Goal: Information Seeking & Learning: Find specific fact

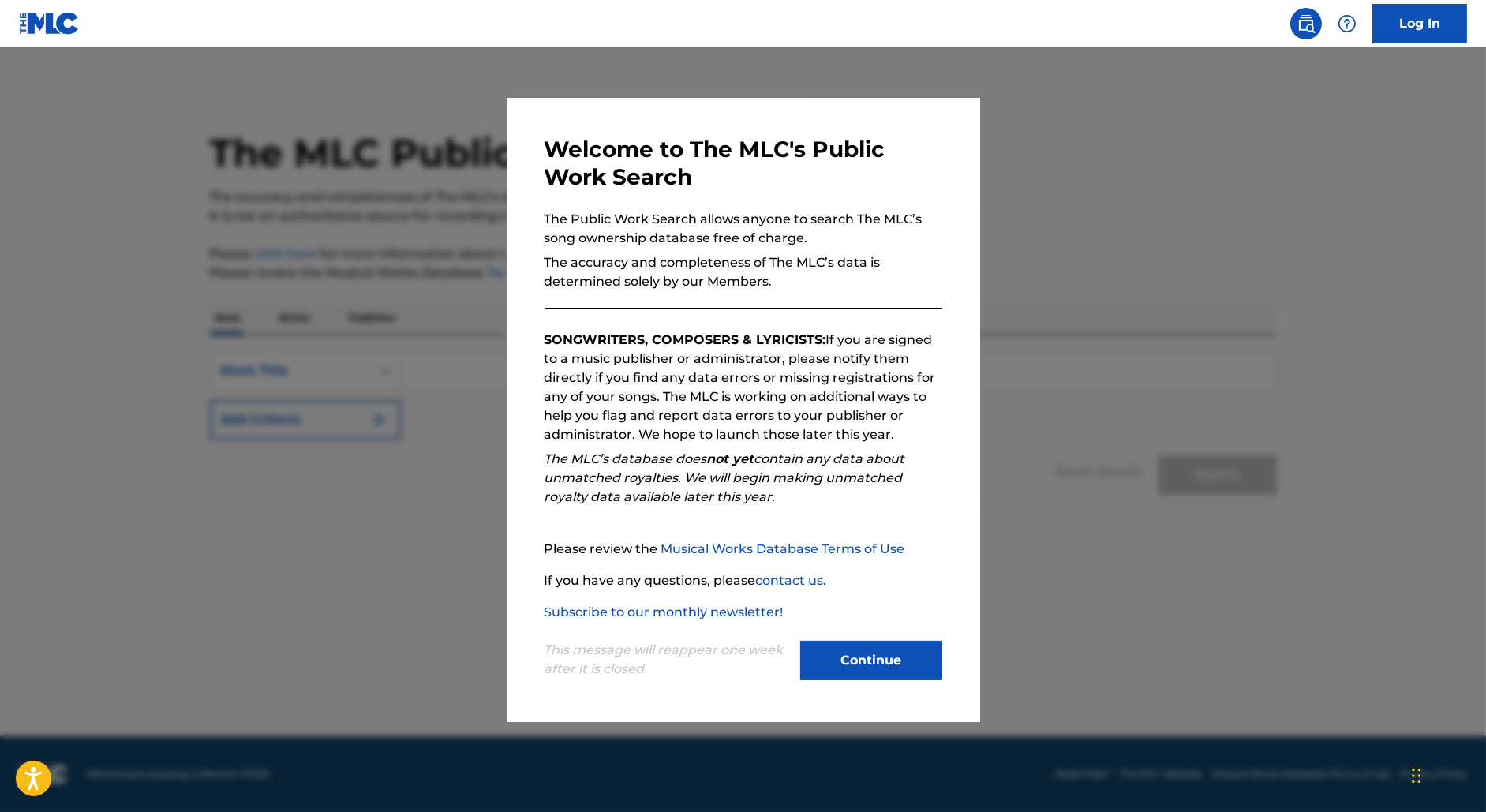
click at [1051, 427] on div at bounding box center [743, 453] width 1486 height 812
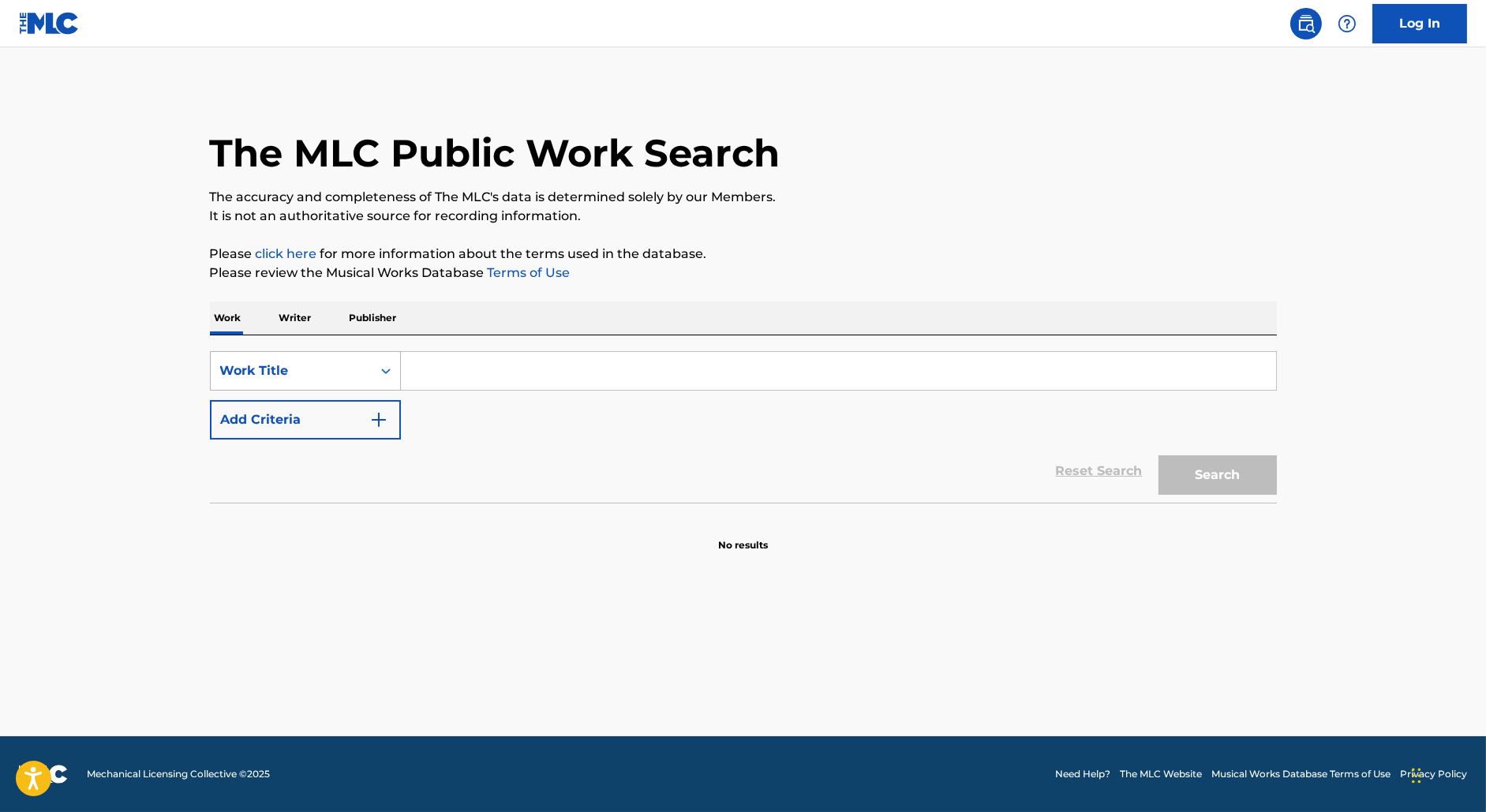
click at [358, 378] on div "Work Title" at bounding box center [291, 371] width 142 height 19
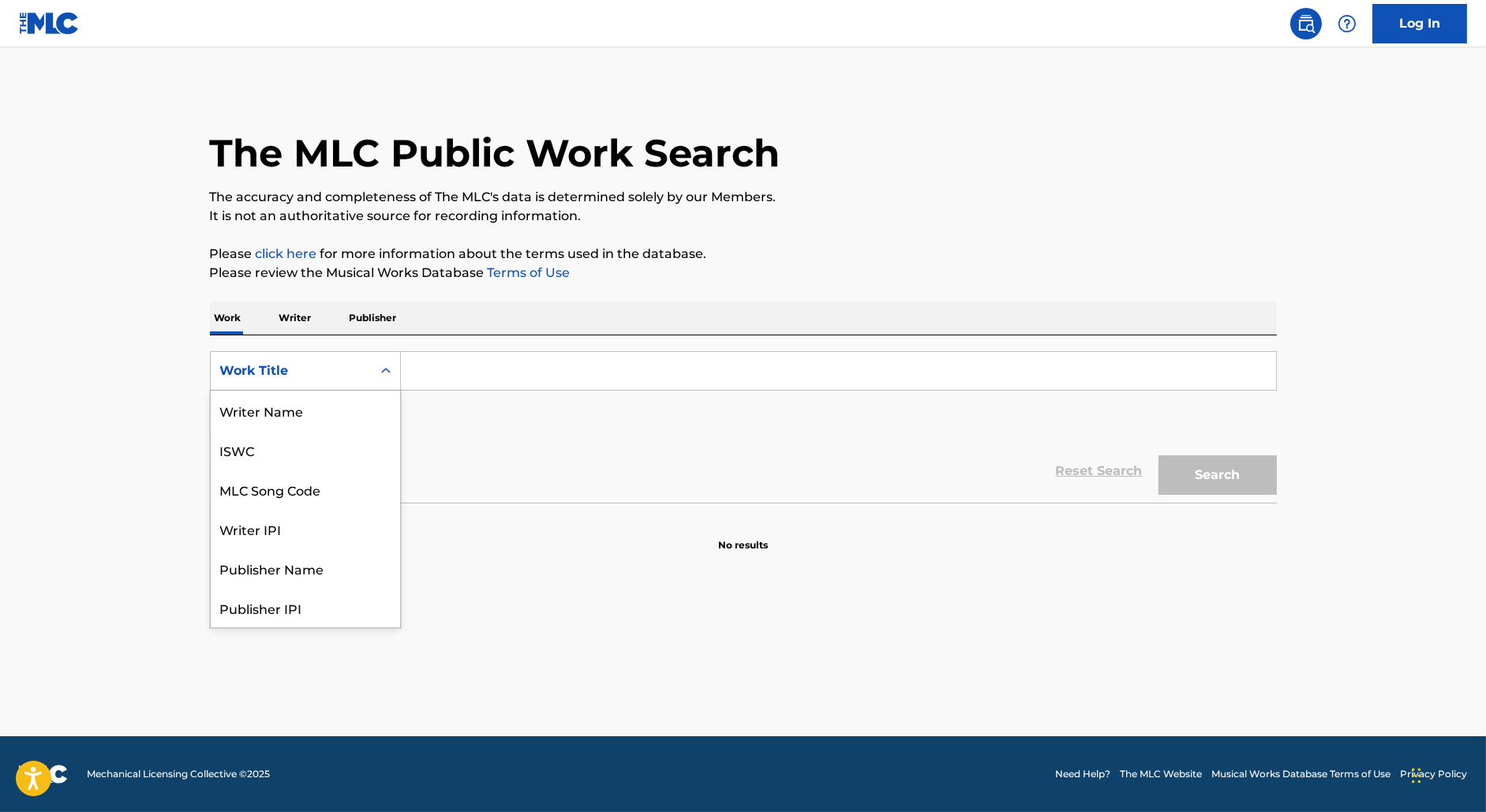
scroll to position [79, 0]
click at [327, 411] on div "MLC Song Code" at bounding box center [305, 410] width 190 height 39
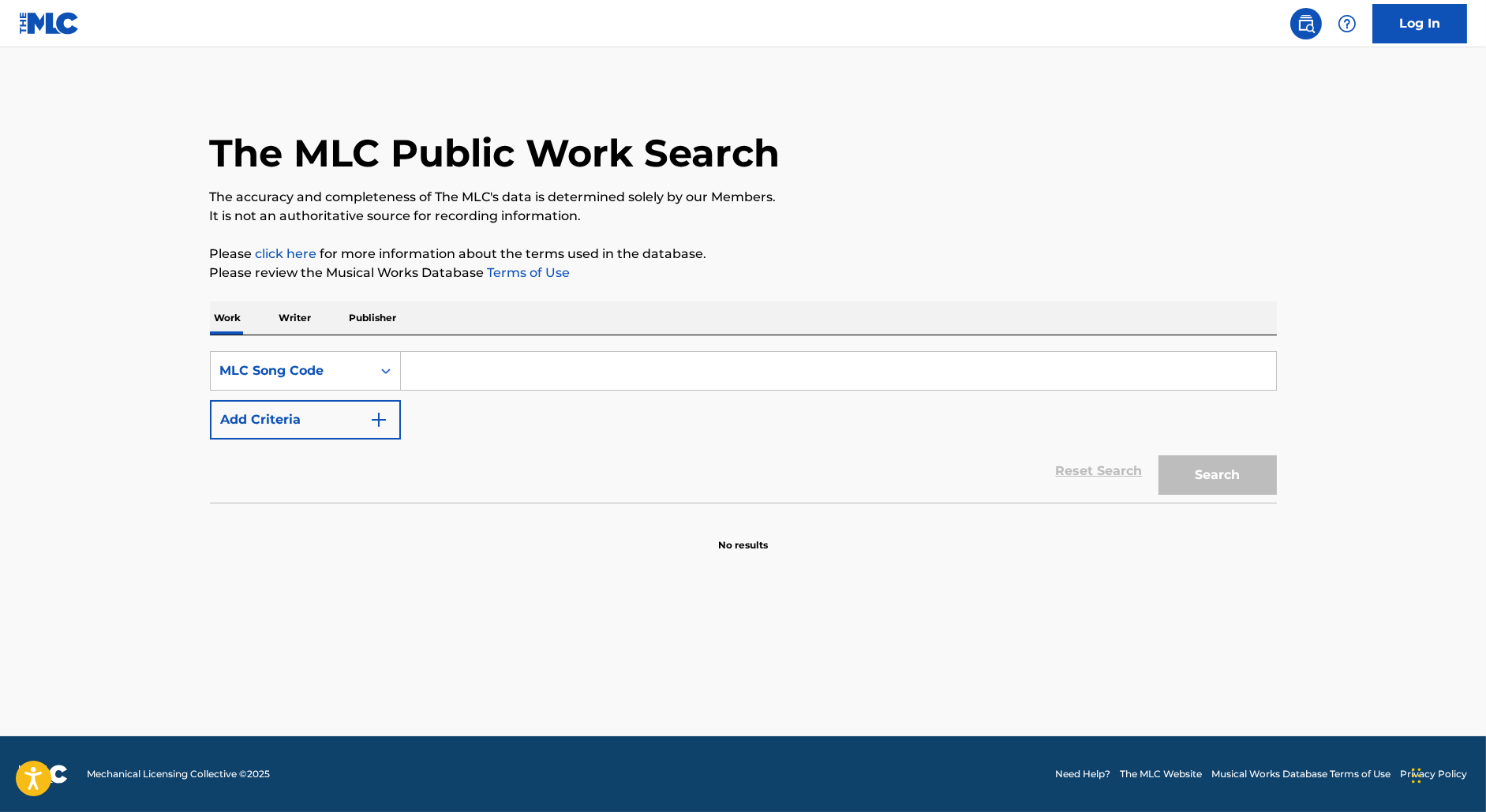
click at [445, 382] on input "Search Form" at bounding box center [839, 371] width 875 height 38
paste input "1B7V3P"
type input "1B7V3P"
click at [1159, 455] on button "Search" at bounding box center [1218, 475] width 119 height 39
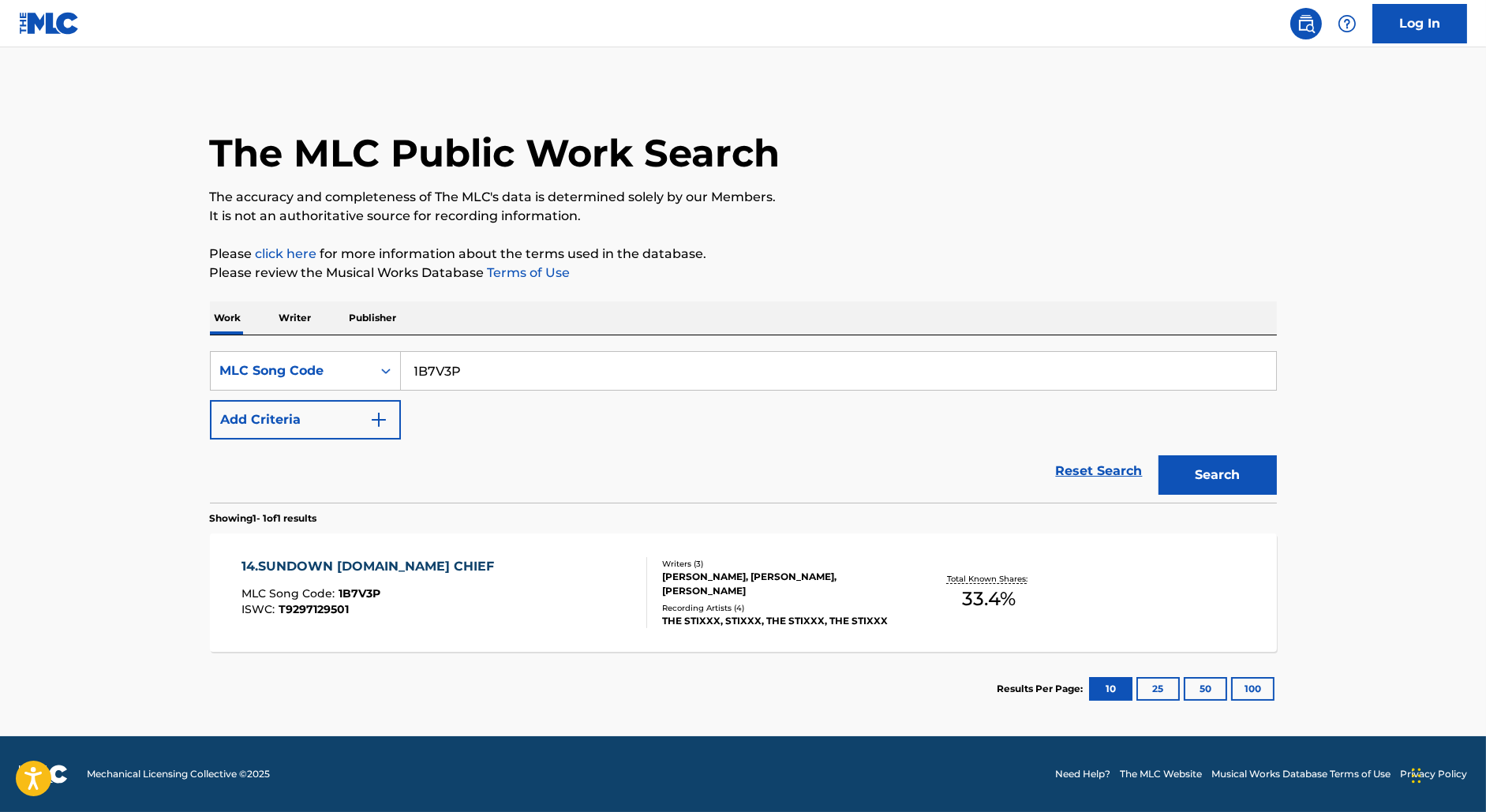
click at [480, 588] on div "14.SUNDOWN [DOMAIN_NAME] CHIEF MLC Song Code : 1B7V3P ISWC : T9297129501" at bounding box center [444, 593] width 406 height 71
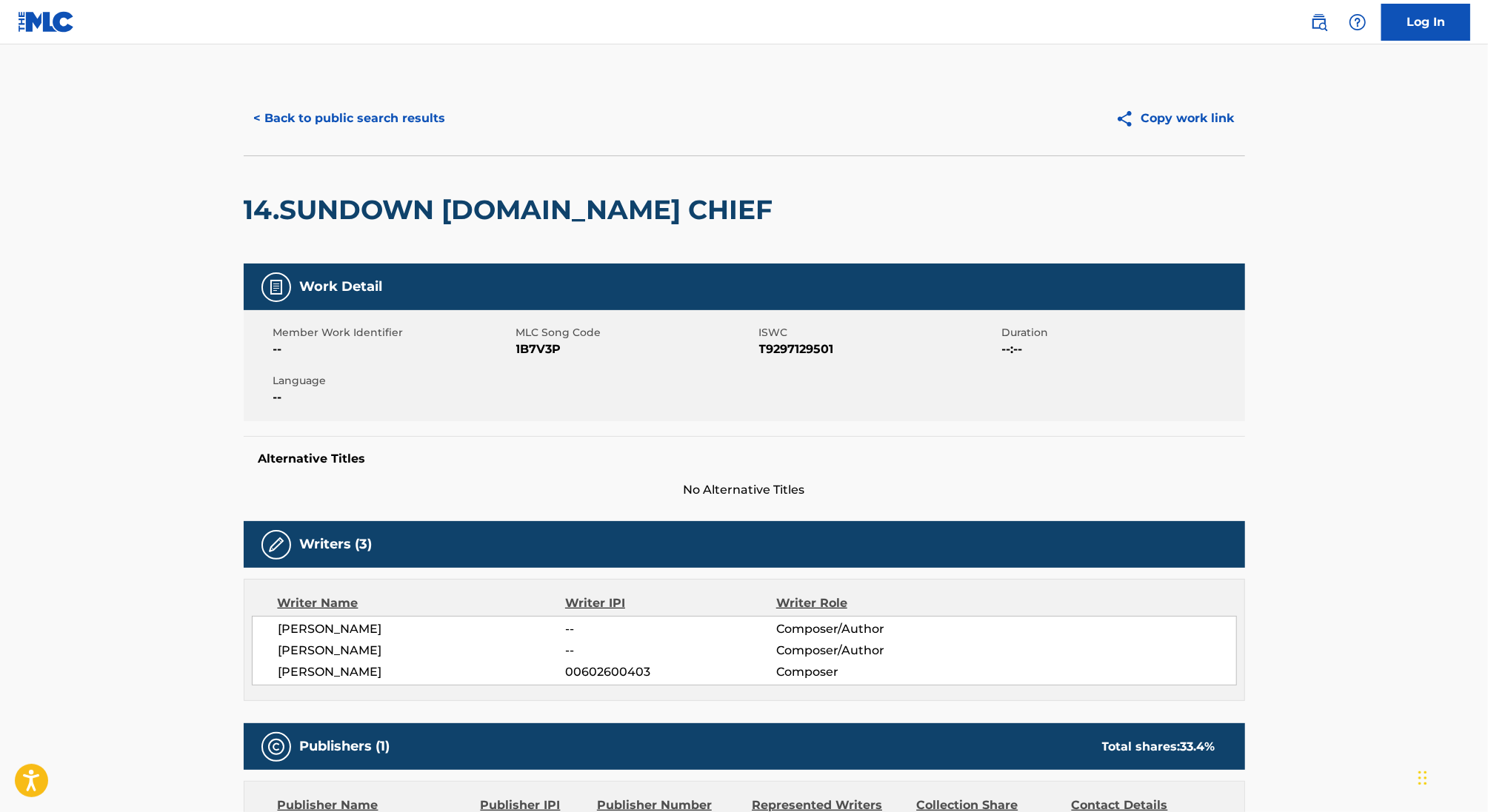
click at [350, 125] on button "< Back to public search results" at bounding box center [350, 119] width 212 height 37
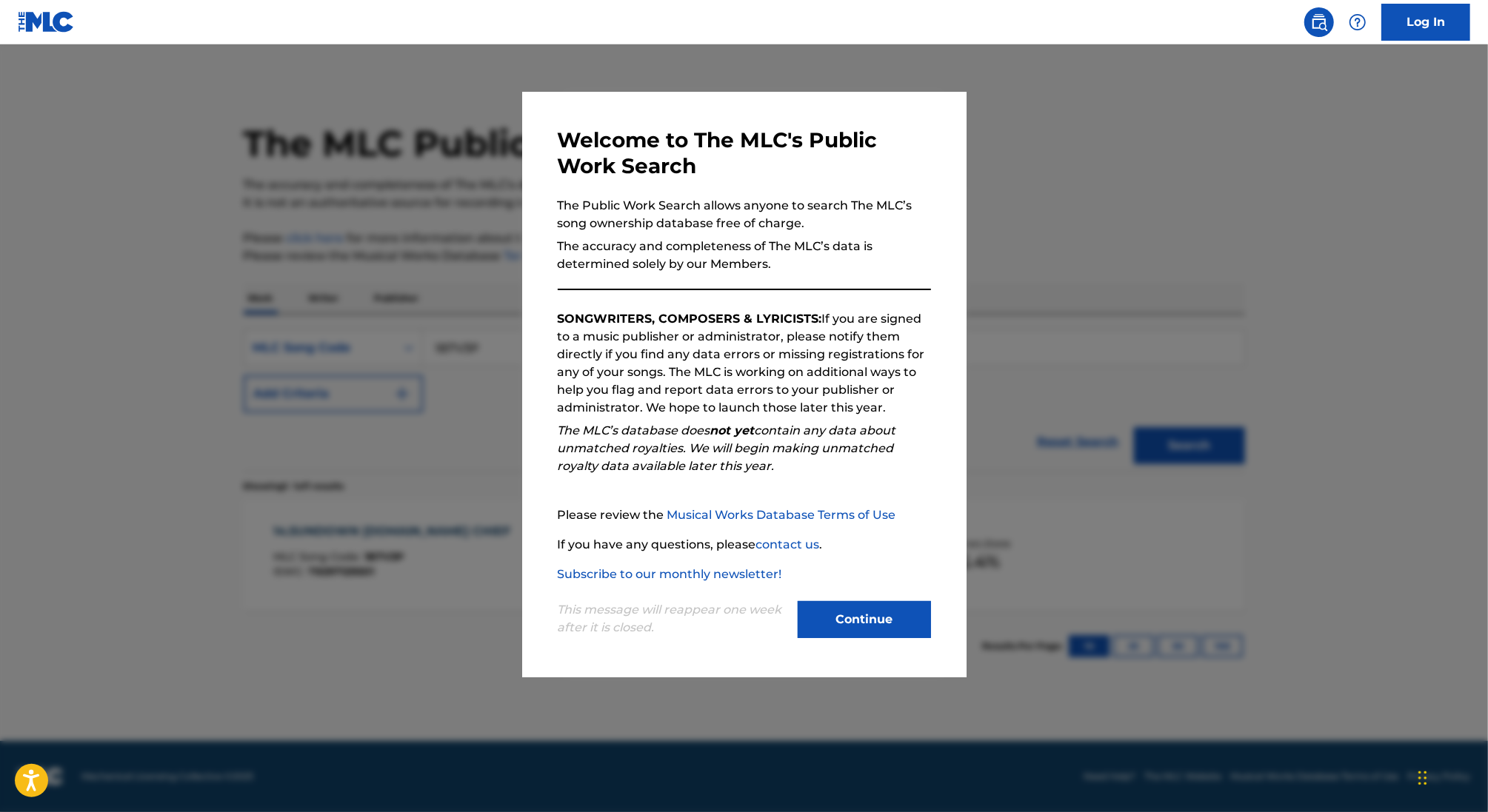
click at [427, 343] on div at bounding box center [744, 450] width 1488 height 812
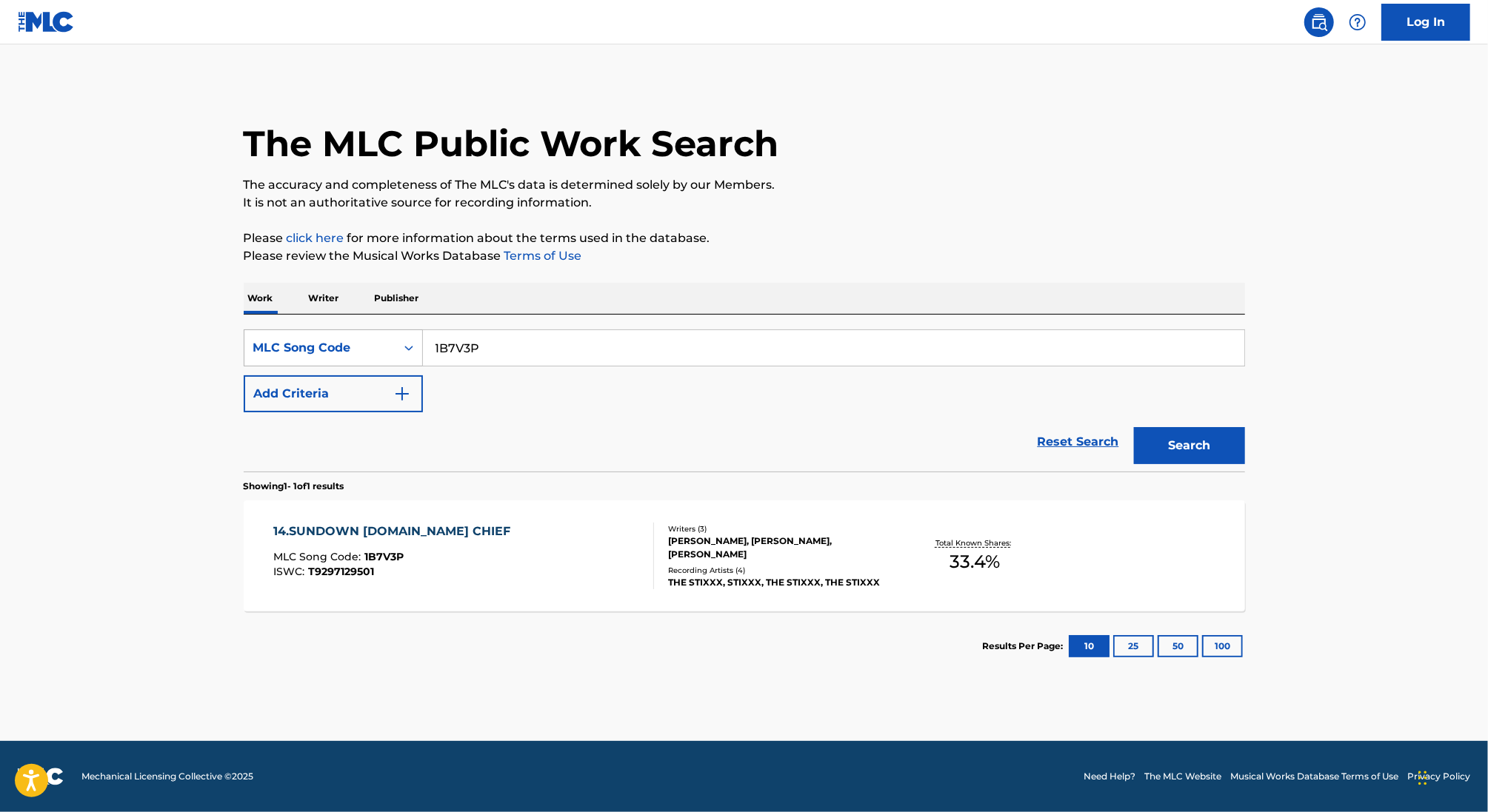
click at [359, 354] on div "MLC Song Code" at bounding box center [320, 348] width 133 height 18
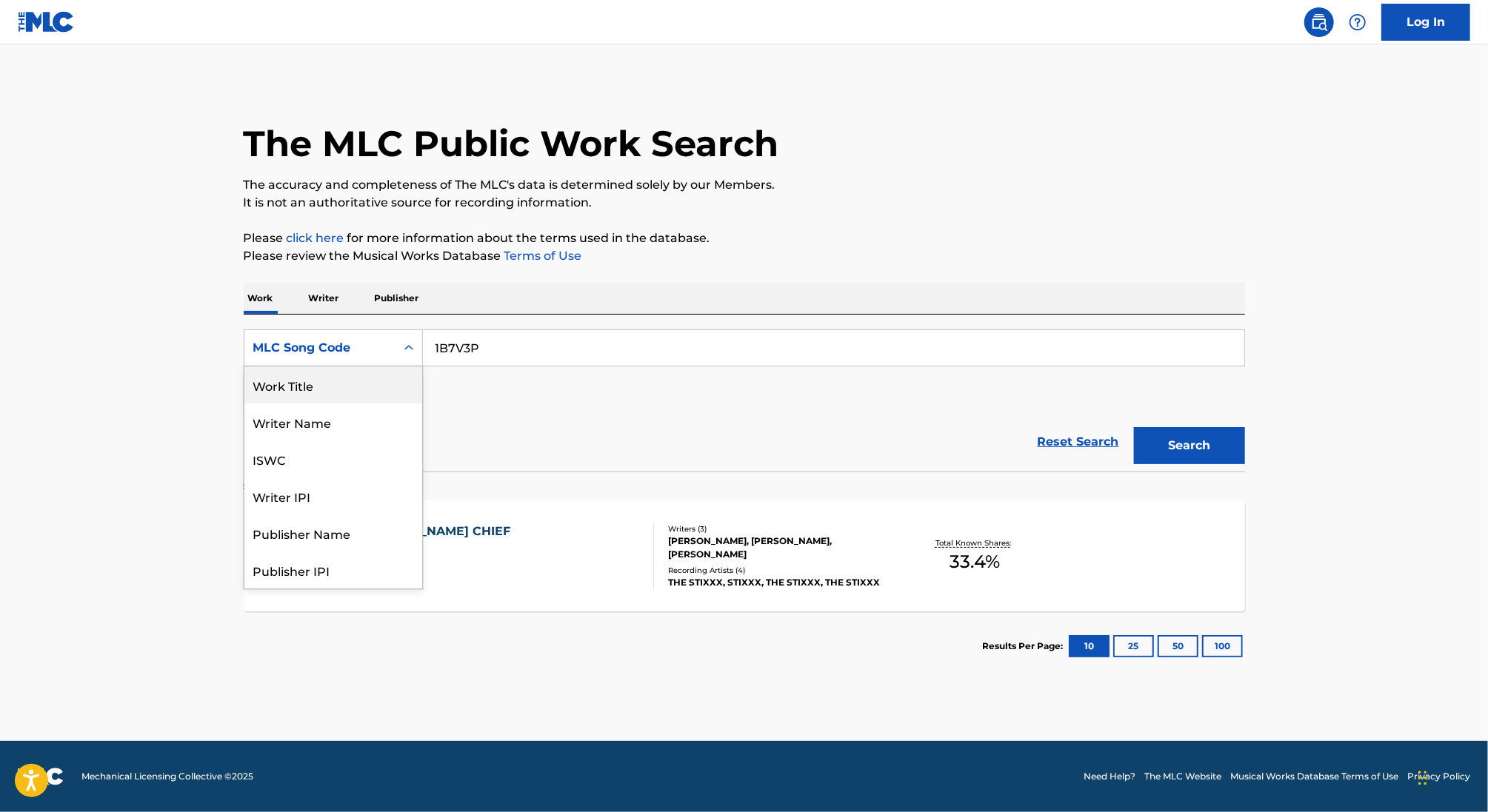
click at [350, 389] on div "Work Title" at bounding box center [333, 385] width 178 height 37
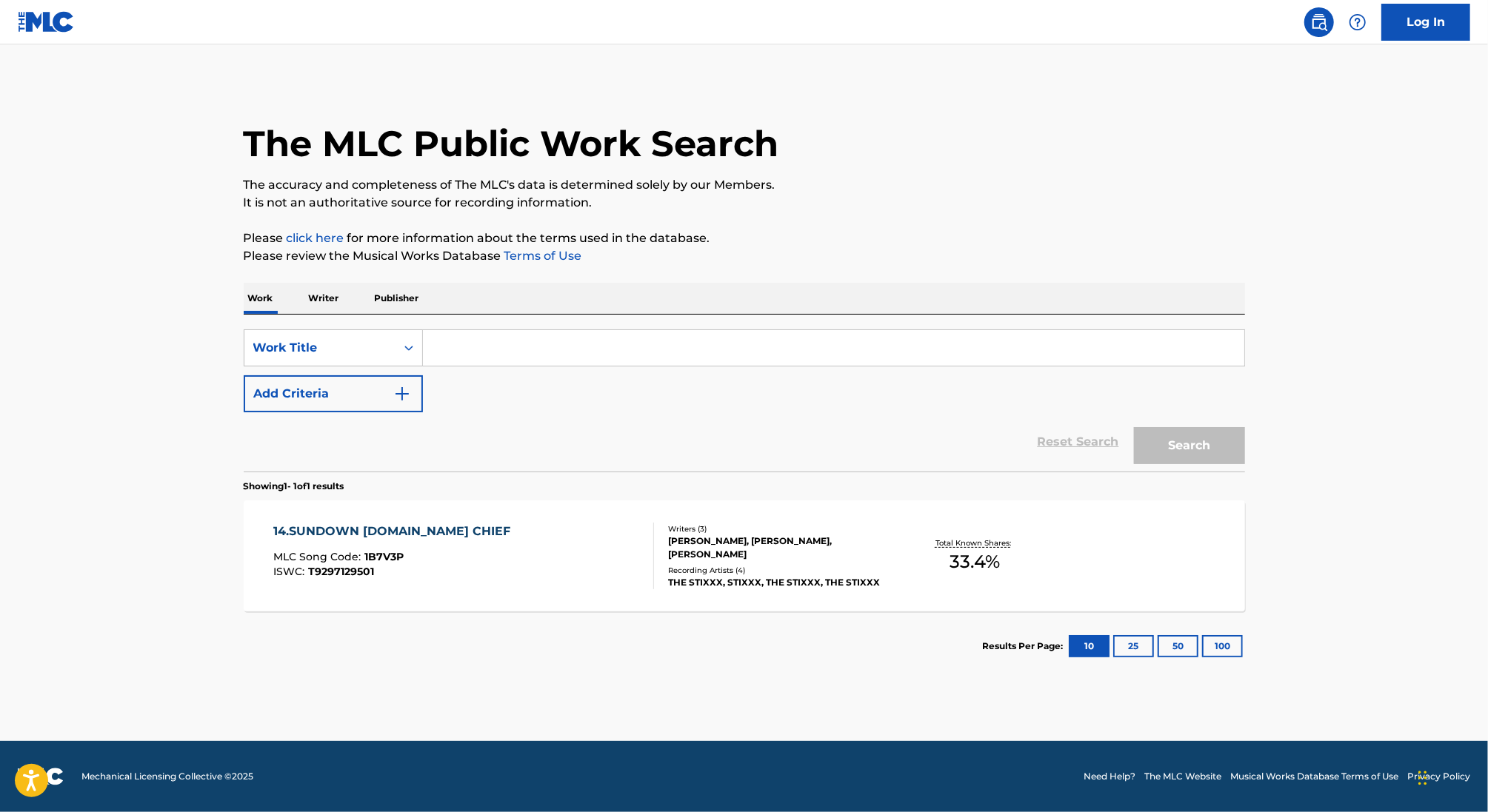
click at [355, 389] on button "Add Criteria" at bounding box center [333, 394] width 179 height 37
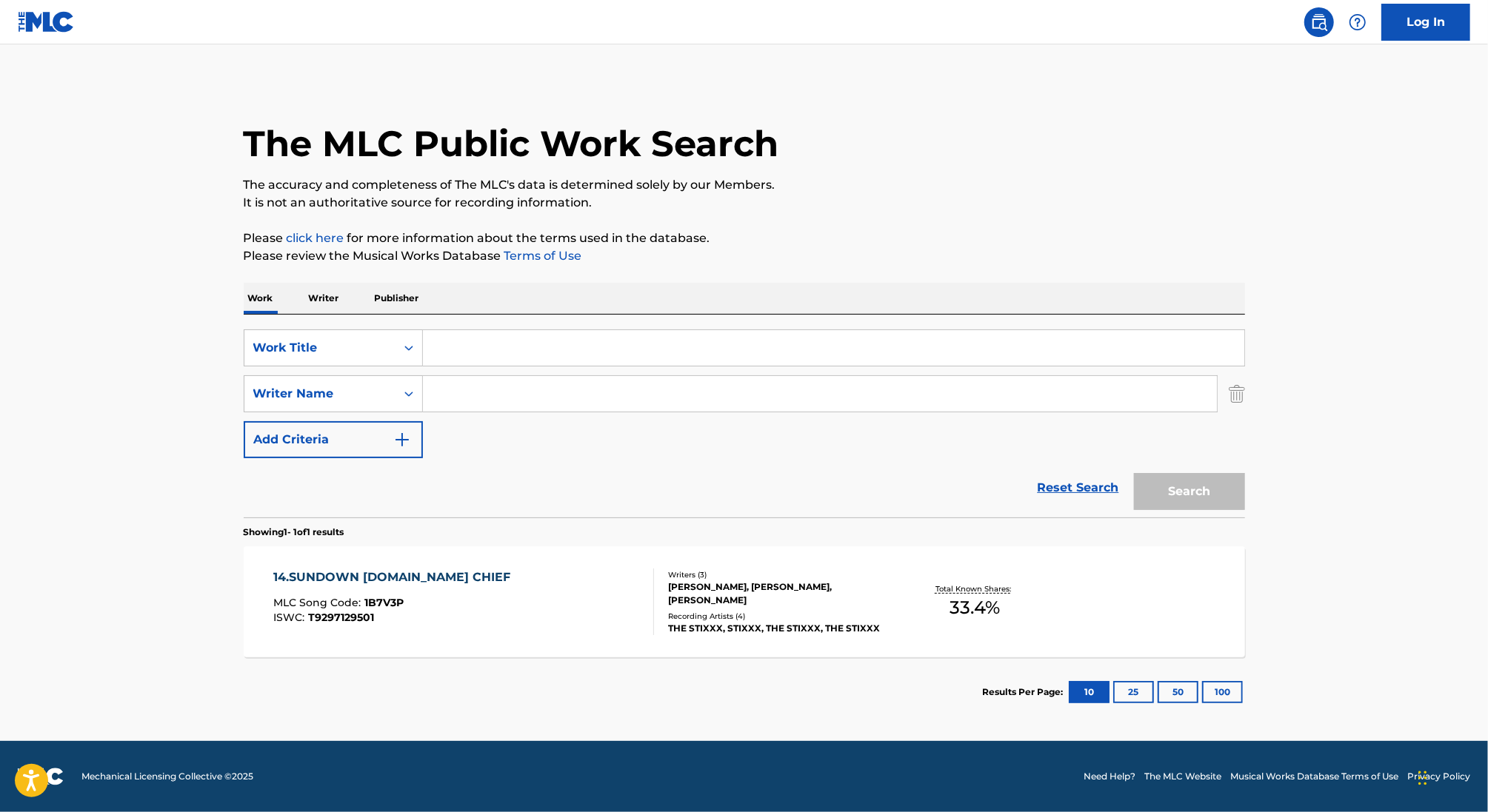
click at [490, 340] on input "Search Form" at bounding box center [834, 348] width 821 height 36
paste input "Ain't Wanna Leave"
type input "Ain't Wanna Leave"
click at [468, 441] on div "SearchWithCriteriabc0a7c62-db62-41d6-89c9-2b53bc416a66 Work Title Ain't Wanna L…" at bounding box center [744, 394] width 1001 height 129
click at [468, 393] on input "Search Form" at bounding box center [820, 394] width 794 height 36
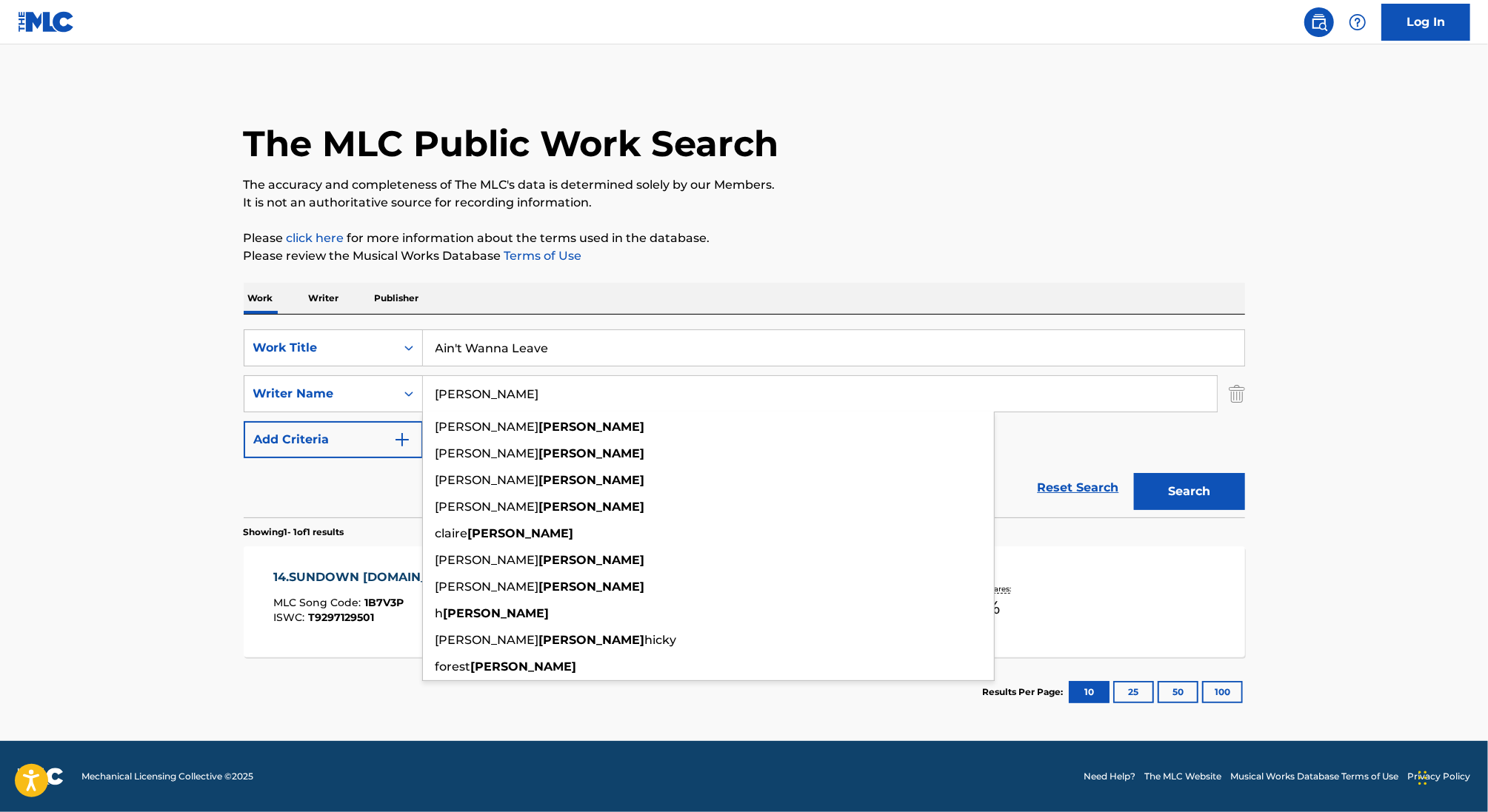
type input "[PERSON_NAME]"
click at [1134, 473] on button "Search" at bounding box center [1189, 492] width 111 height 37
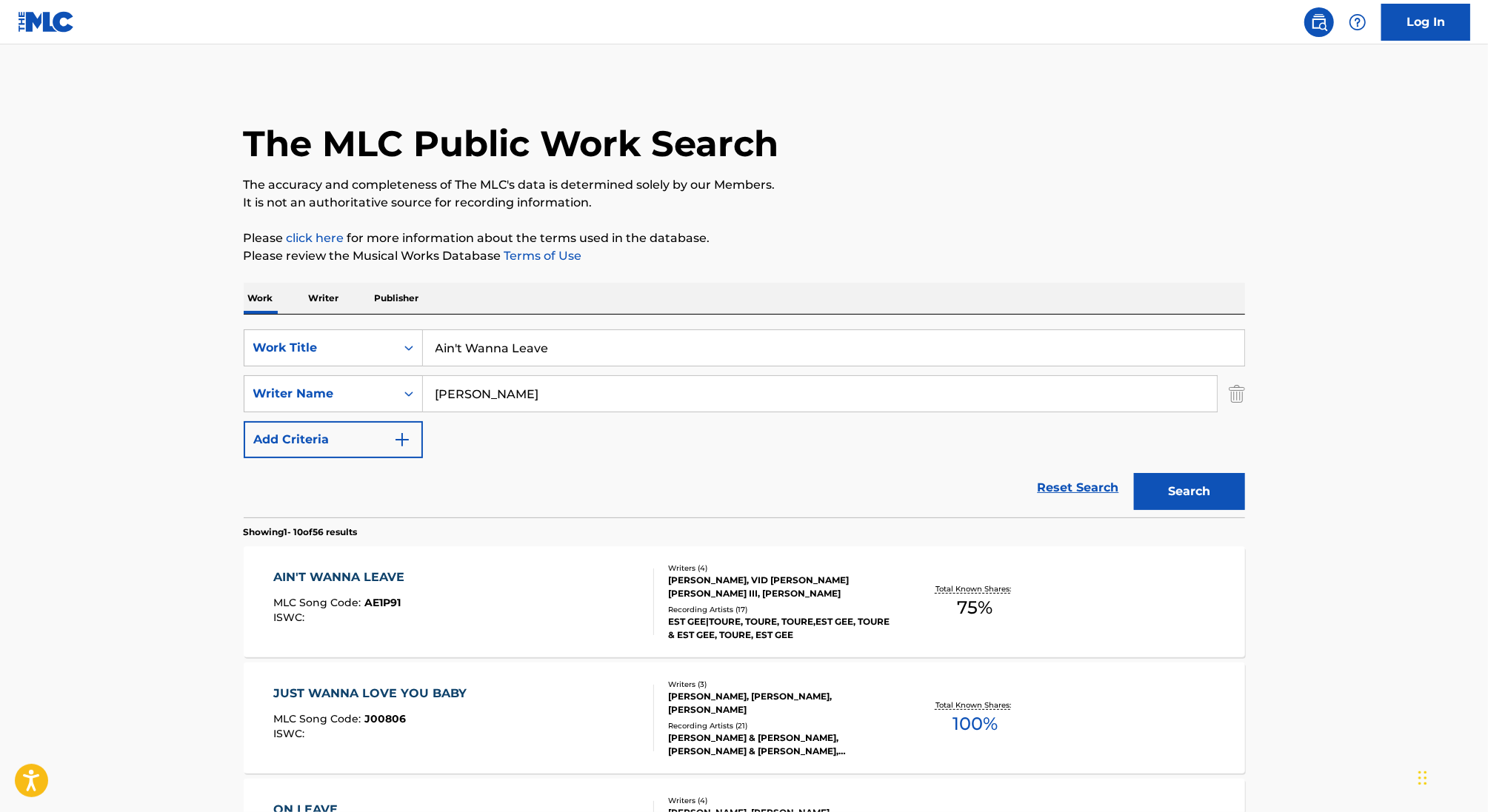
click at [601, 594] on div "AIN'T WANNA LEAVE MLC Song Code : AE1P91 ISWC :" at bounding box center [463, 602] width 381 height 67
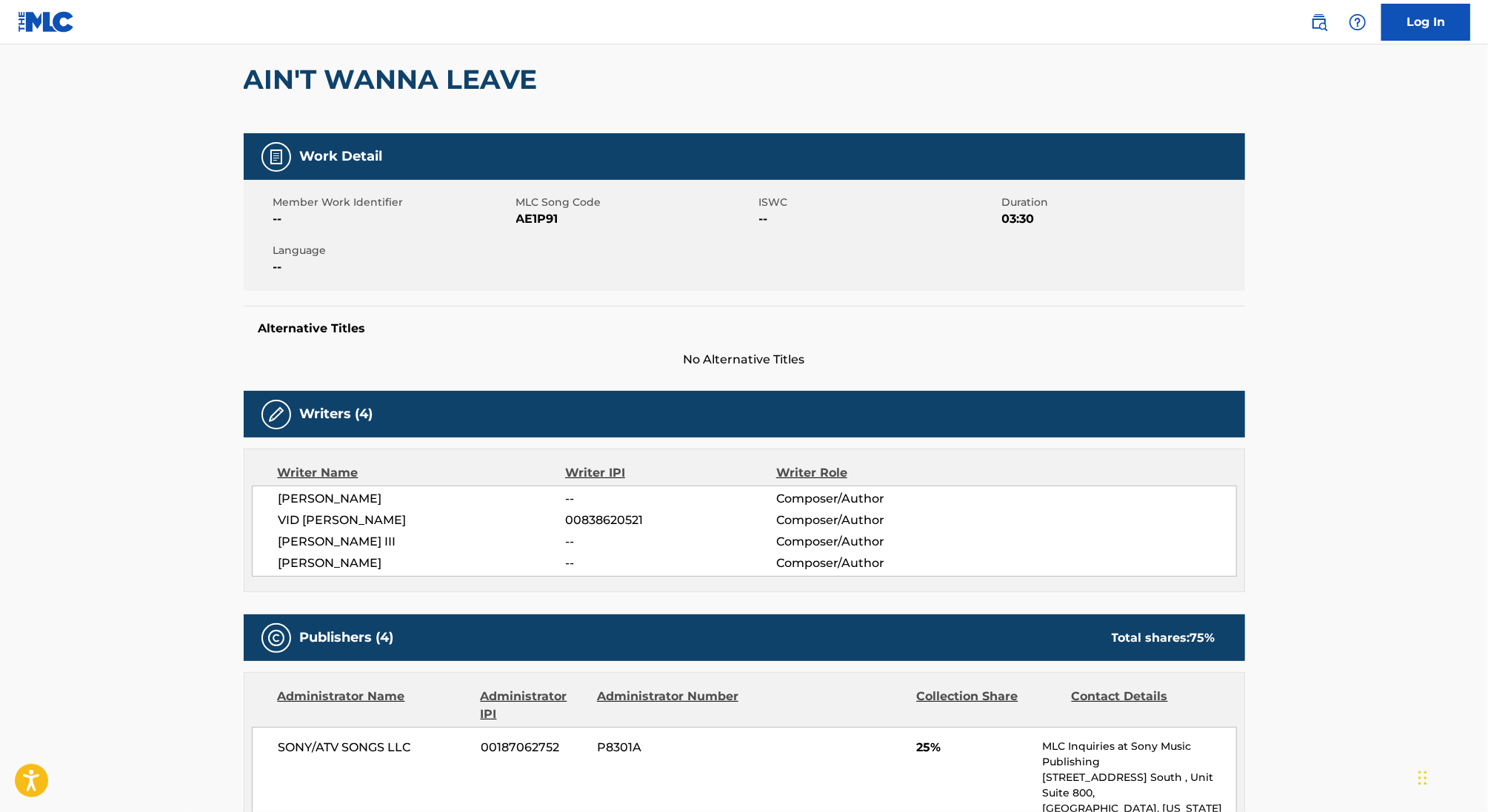
scroll to position [138, 0]
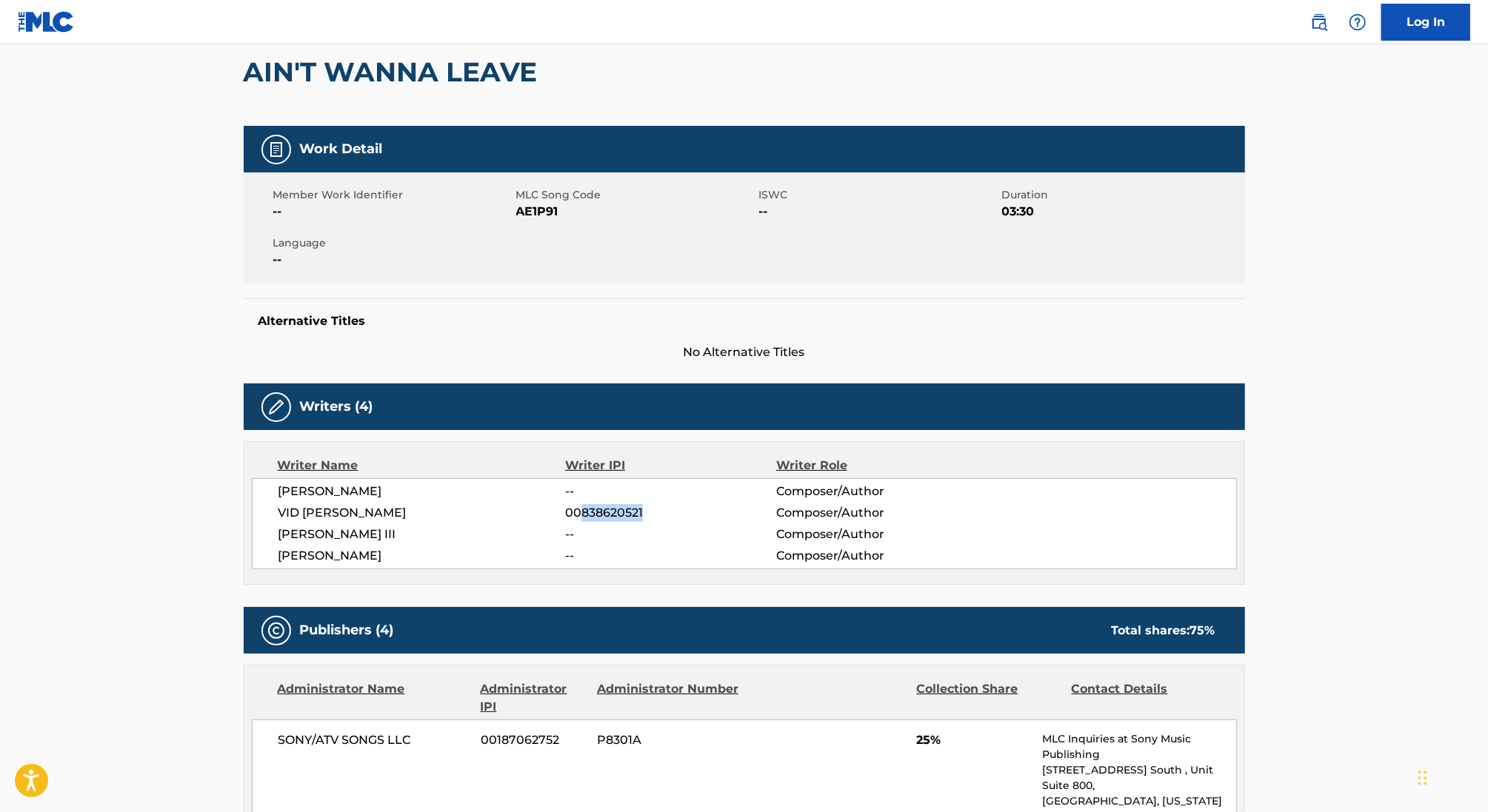
drag, startPoint x: 581, startPoint y: 511, endPoint x: 729, endPoint y: 510, distance: 148.0
click at [729, 510] on span "00838620521" at bounding box center [670, 513] width 210 height 18
copy span "838620521"
drag, startPoint x: 388, startPoint y: 511, endPoint x: 212, endPoint y: 488, distance: 177.5
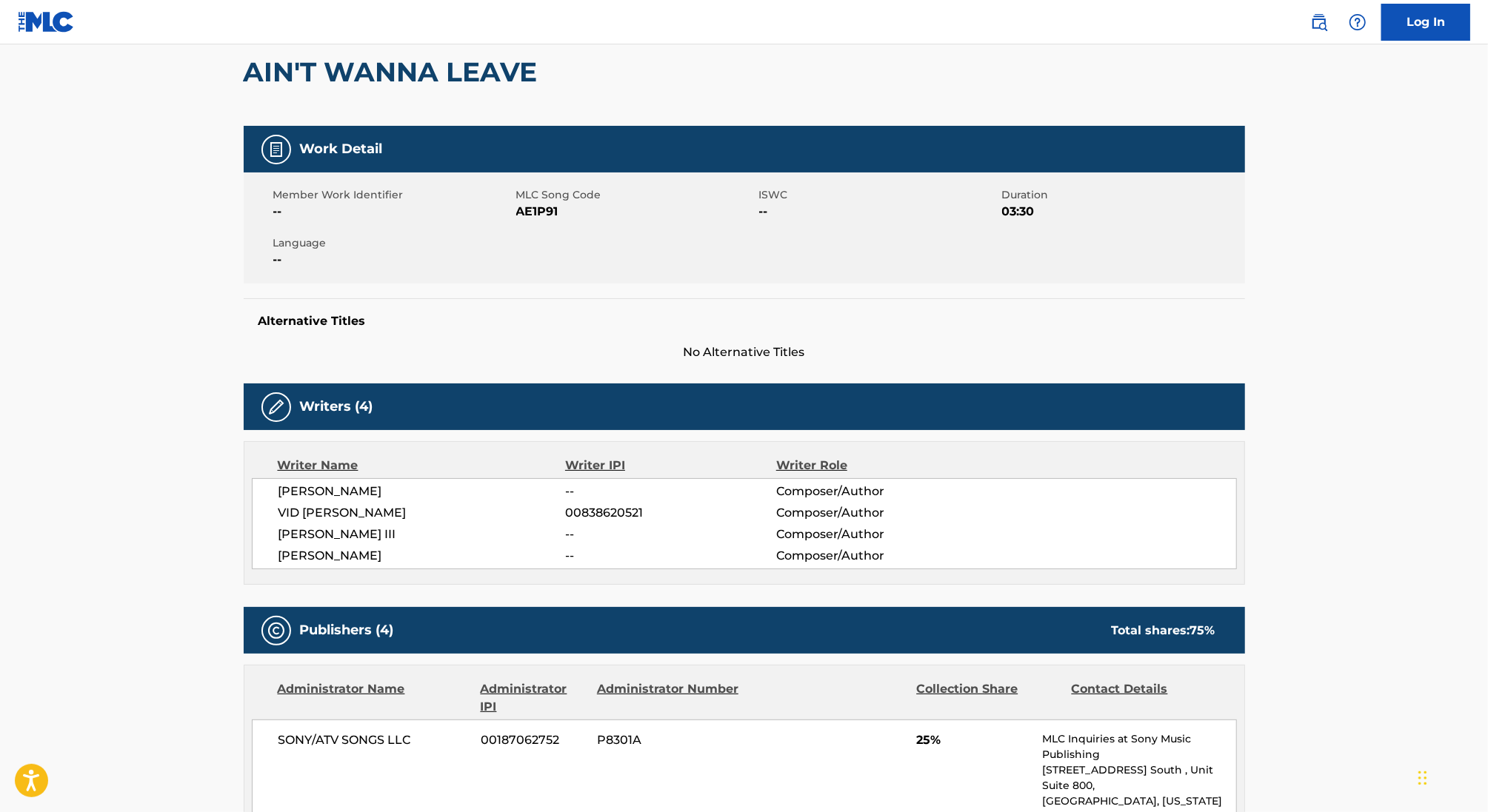
click at [422, 498] on span "[PERSON_NAME]" at bounding box center [422, 491] width 288 height 18
drag, startPoint x: 376, startPoint y: 511, endPoint x: 268, endPoint y: 508, distance: 108.0
click at [268, 508] on div "[PERSON_NAME] -- Composer/Author VID [PERSON_NAME] 00838620521 Composer/Author …" at bounding box center [744, 523] width 985 height 91
copy span "VID [PERSON_NAME]"
drag, startPoint x: 417, startPoint y: 493, endPoint x: 374, endPoint y: 493, distance: 43.0
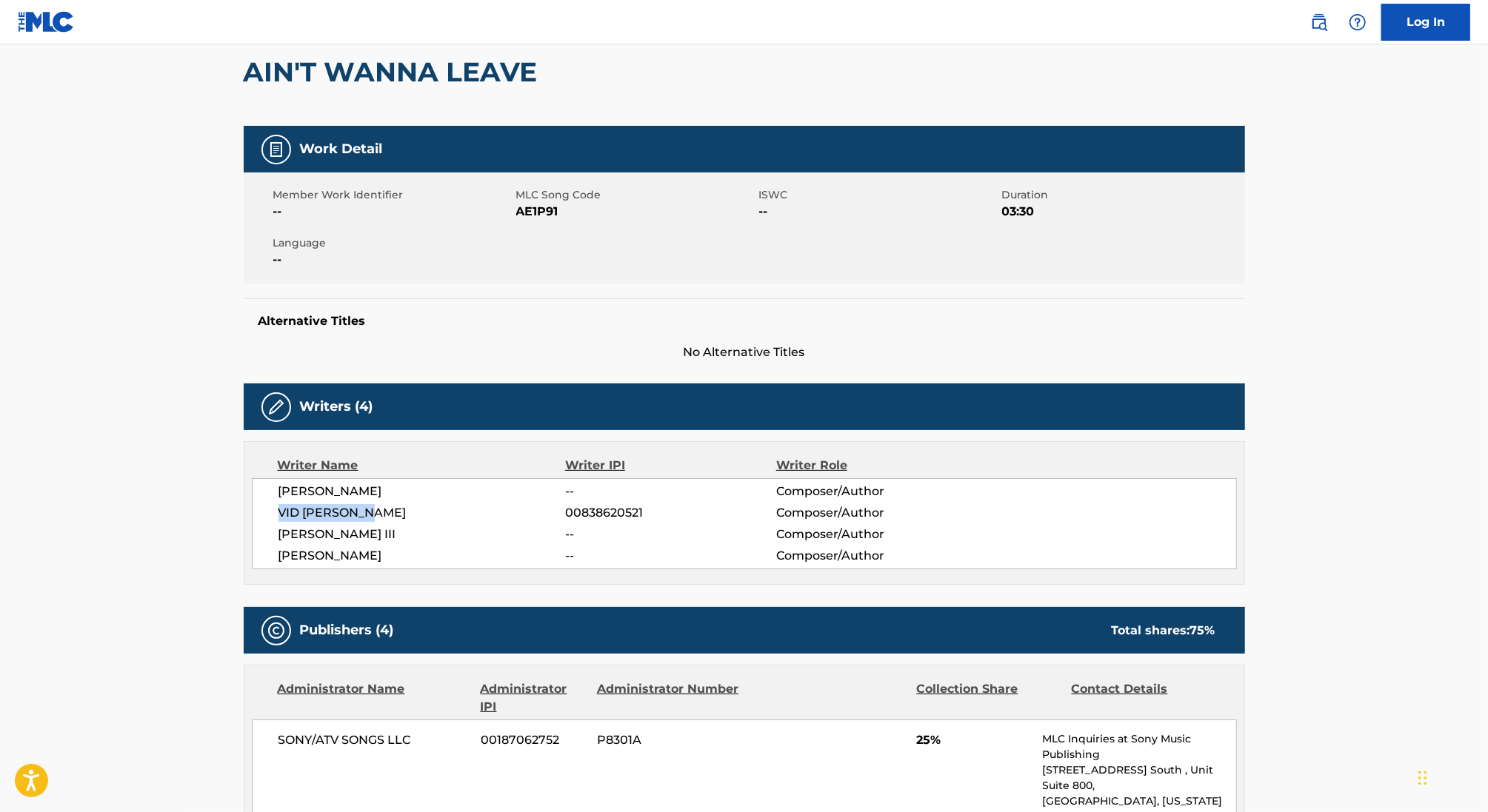
click at [374, 493] on span "[PERSON_NAME]" at bounding box center [422, 491] width 288 height 18
click at [437, 493] on span "[PERSON_NAME]" at bounding box center [422, 491] width 288 height 18
drag, startPoint x: 429, startPoint y: 493, endPoint x: 270, endPoint y: 493, distance: 159.0
click at [270, 493] on div "[PERSON_NAME] -- Composer/Author VID [PERSON_NAME] 00838620521 Composer/Author …" at bounding box center [744, 523] width 985 height 91
copy span "[PERSON_NAME]"
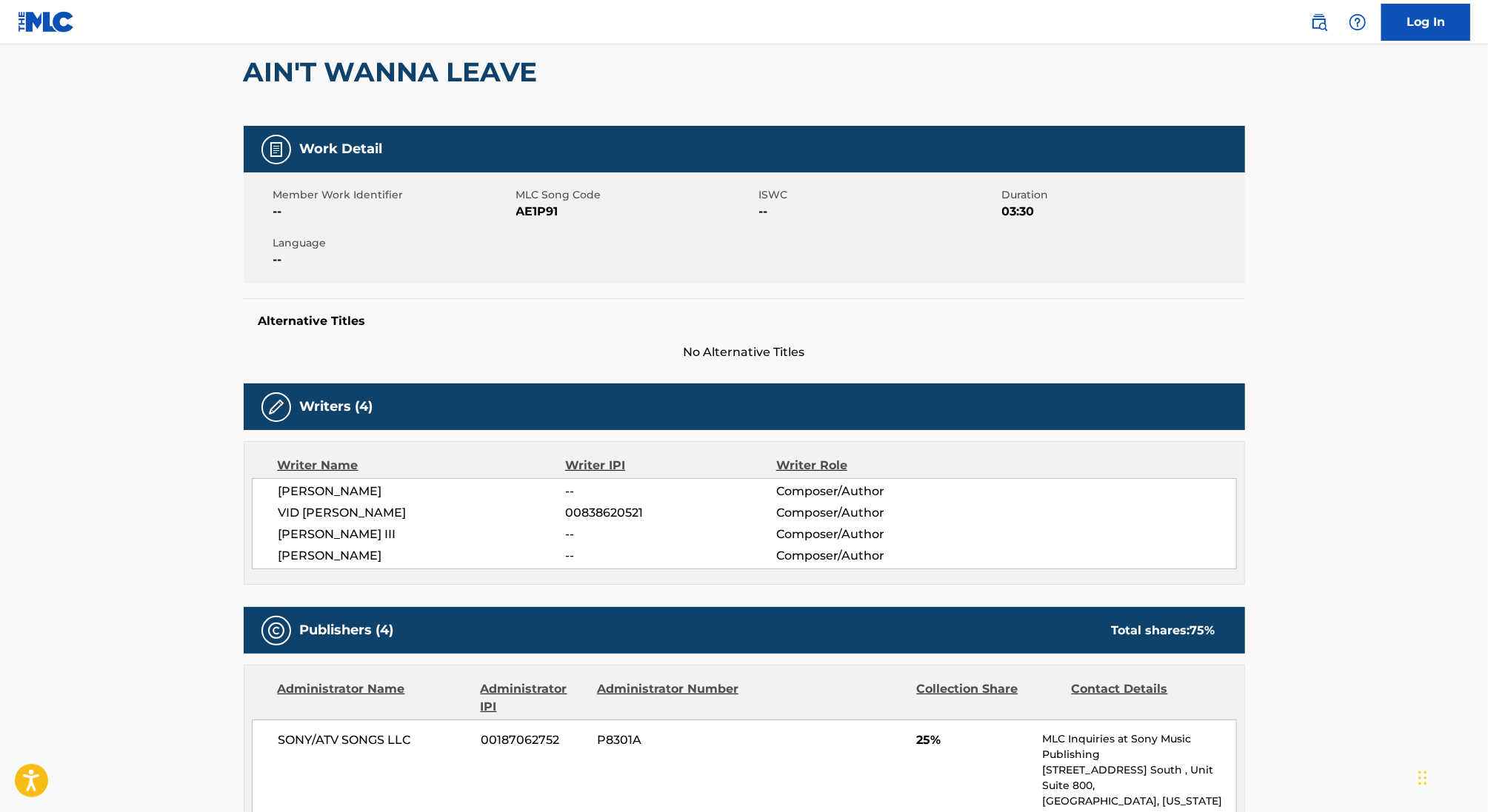
drag, startPoint x: 415, startPoint y: 531, endPoint x: 274, endPoint y: 529, distance: 141.0
click at [274, 530] on div "[PERSON_NAME] -- Composer/Author VID [PERSON_NAME] 00838620521 Composer/Author …" at bounding box center [744, 523] width 985 height 91
copy span "[PERSON_NAME] III"
drag, startPoint x: 391, startPoint y: 556, endPoint x: 230, endPoint y: 554, distance: 161.0
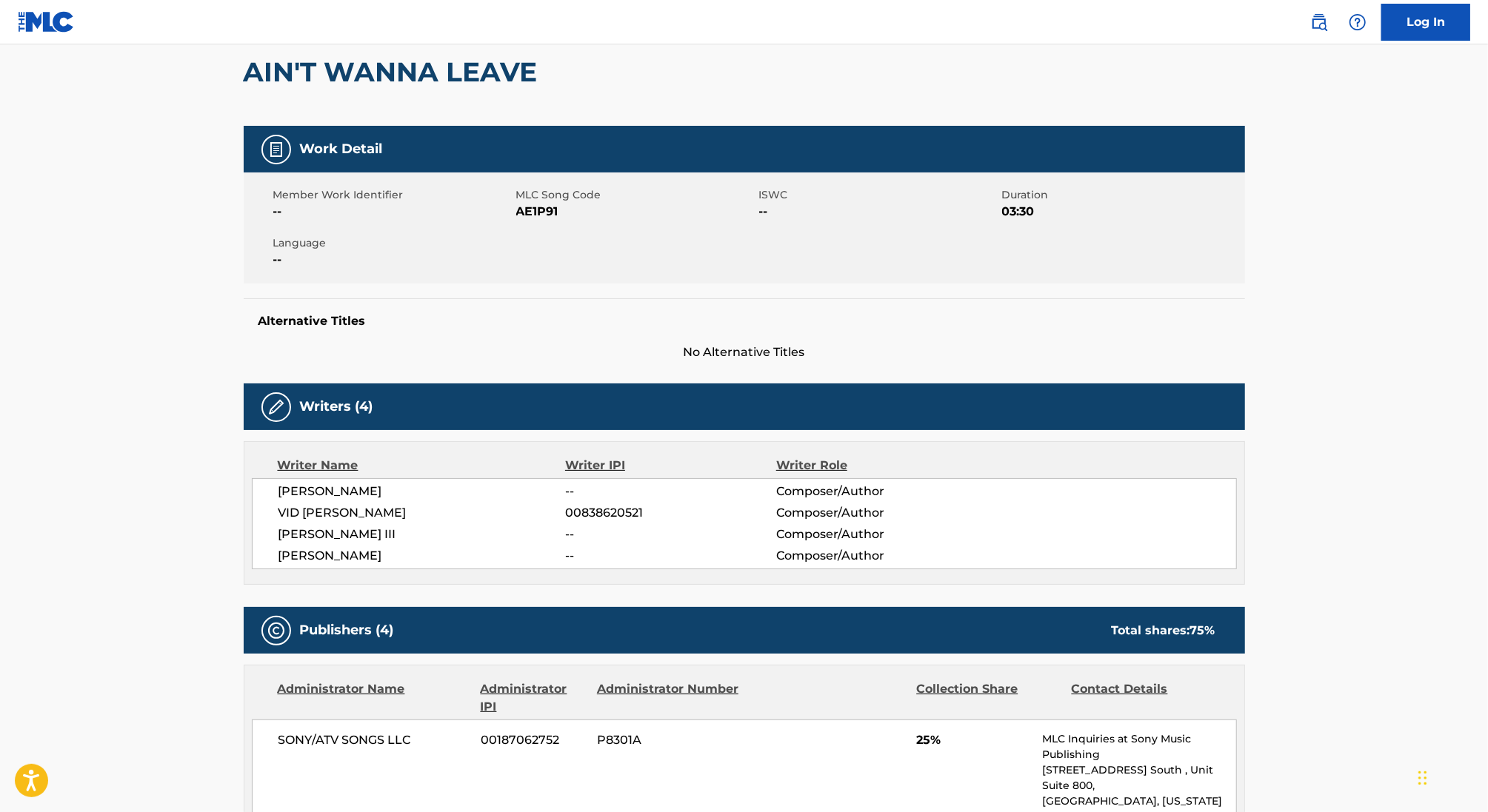
copy span "[PERSON_NAME]"
